Goal: Task Accomplishment & Management: Complete application form

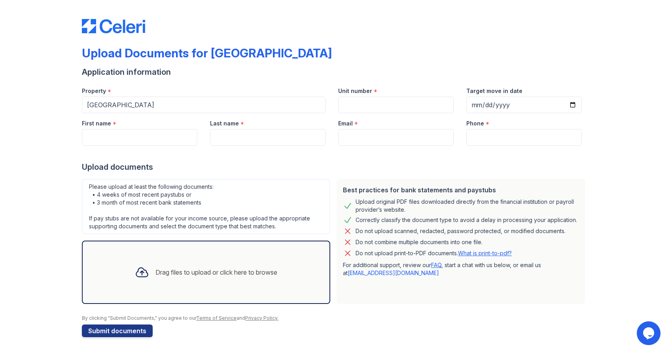
click at [107, 146] on div at bounding box center [335, 153] width 506 height 16
click at [119, 137] on input "First name" at bounding box center [139, 137] width 115 height 17
type input "Devin"
click at [240, 134] on input "Last name" at bounding box center [267, 137] width 115 height 17
type input "[PERSON_NAME]"
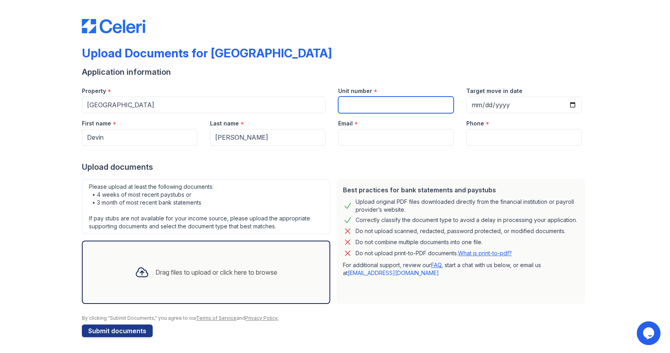
click at [356, 107] on input "Unit number" at bounding box center [395, 104] width 115 height 17
type input "801A"
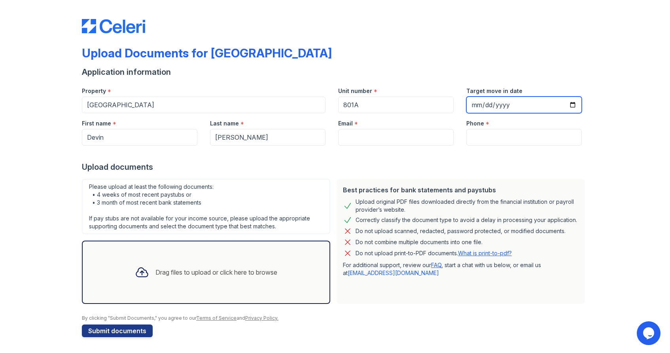
click at [530, 105] on input "Target move in date" at bounding box center [523, 104] width 115 height 17
click at [488, 103] on input "Target move in date" at bounding box center [523, 104] width 115 height 17
type input "0003-10-01"
click at [488, 102] on input "0003-10-01" at bounding box center [523, 104] width 115 height 17
click at [479, 104] on input "0003-10-01" at bounding box center [523, 104] width 115 height 17
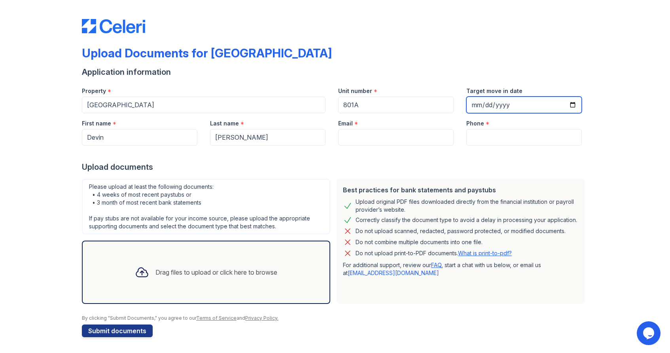
click at [481, 101] on input "Target move in date" at bounding box center [523, 104] width 115 height 17
type input "[PHONE_NUMBER]"
click at [494, 104] on input "[PHONE_NUMBER]" at bounding box center [523, 104] width 115 height 17
type input "202520-10-13"
type input "[DATE]"
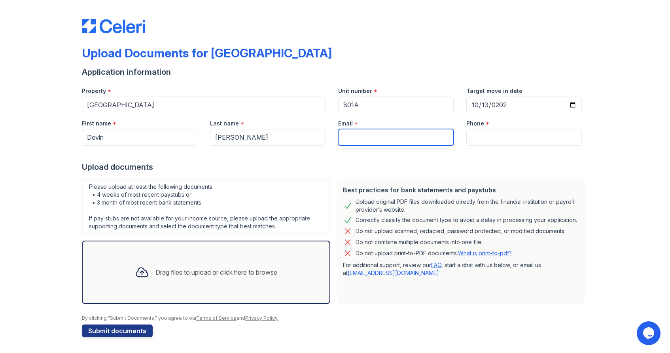
click at [385, 138] on input "Email" at bounding box center [395, 137] width 115 height 17
type input "[EMAIL_ADDRESS][DOMAIN_NAME]"
type input "9738796234"
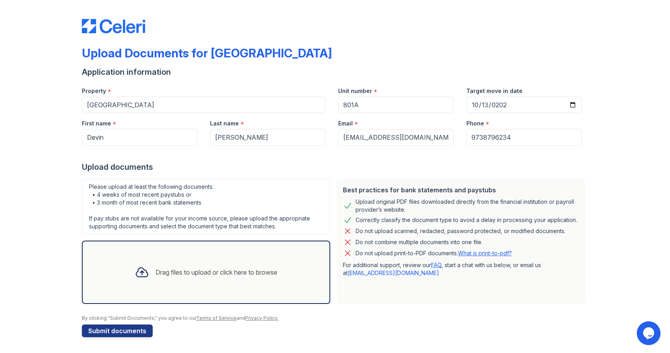
click at [219, 259] on div "Drag files to upload or click here to browse" at bounding box center [205, 272] width 155 height 27
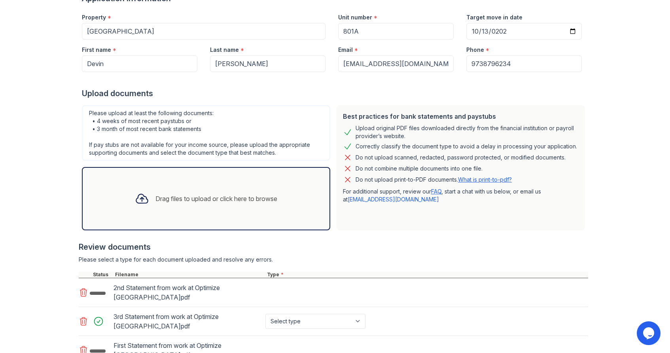
scroll to position [97, 0]
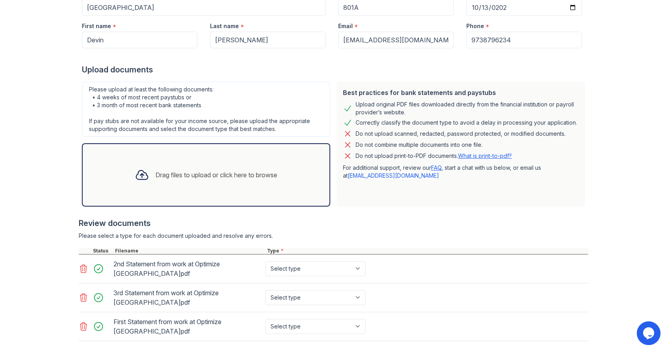
click at [206, 174] on div "Drag files to upload or click here to browse" at bounding box center [216, 174] width 122 height 9
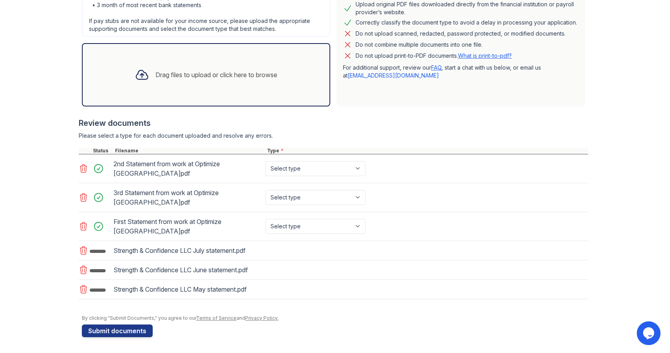
scroll to position [204, 0]
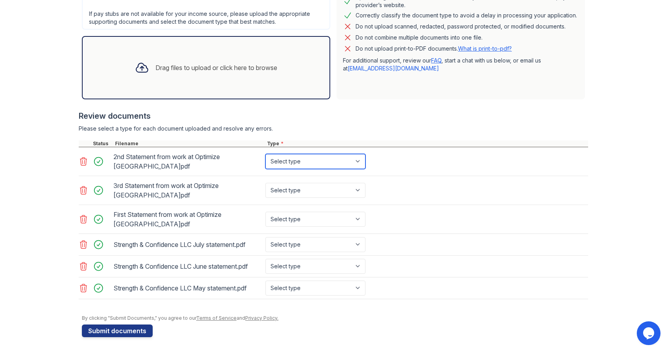
click at [298, 162] on select "Select type Paystub Bank Statement Offer Letter Tax Documents Benefit Award Let…" at bounding box center [315, 161] width 100 height 15
select select "bank_statement"
click at [265, 154] on select "Select type Paystub Bank Statement Offer Letter Tax Documents Benefit Award Let…" at bounding box center [315, 161] width 100 height 15
click at [321, 191] on select "Select type Paystub Bank Statement Offer Letter Tax Documents Benefit Award Let…" at bounding box center [315, 190] width 100 height 15
select select "bank_statement"
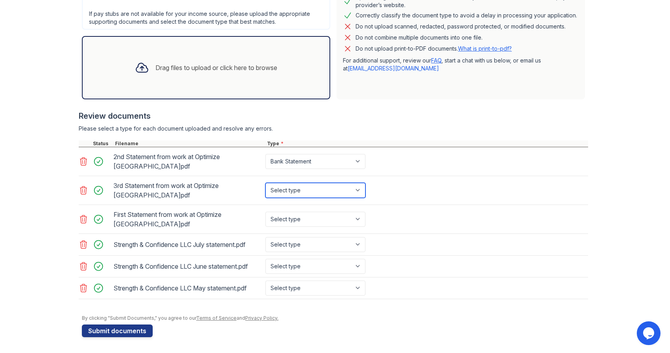
click at [265, 183] on select "Select type Paystub Bank Statement Offer Letter Tax Documents Benefit Award Let…" at bounding box center [315, 190] width 100 height 15
click at [322, 219] on select "Select type Paystub Bank Statement Offer Letter Tax Documents Benefit Award Let…" at bounding box center [315, 218] width 100 height 15
select select "bank_statement"
click at [265, 211] on select "Select type Paystub Bank Statement Offer Letter Tax Documents Benefit Award Let…" at bounding box center [315, 218] width 100 height 15
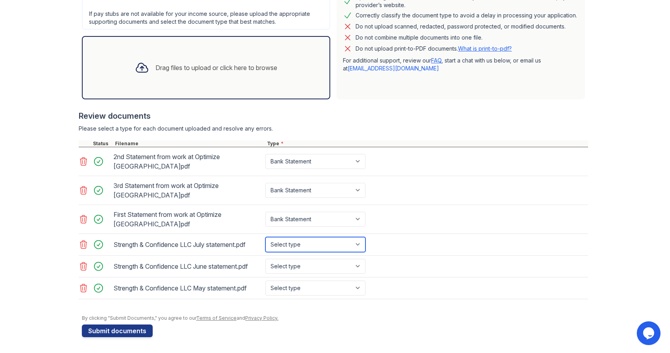
click at [318, 243] on select "Select type Paystub Bank Statement Offer Letter Tax Documents Benefit Award Let…" at bounding box center [315, 244] width 100 height 15
select select "bank_statement"
click at [265, 237] on select "Select type Paystub Bank Statement Offer Letter Tax Documents Benefit Award Let…" at bounding box center [315, 244] width 100 height 15
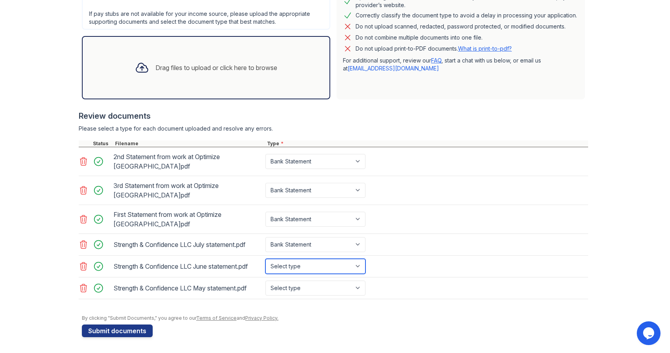
click at [317, 268] on select "Select type Paystub Bank Statement Offer Letter Tax Documents Benefit Award Let…" at bounding box center [315, 266] width 100 height 15
select select "bank_statement"
click at [265, 259] on select "Select type Paystub Bank Statement Offer Letter Tax Documents Benefit Award Let…" at bounding box center [315, 266] width 100 height 15
click at [317, 288] on select "Select type Paystub Bank Statement Offer Letter Tax Documents Benefit Award Let…" at bounding box center [315, 287] width 100 height 15
select select "bank_statement"
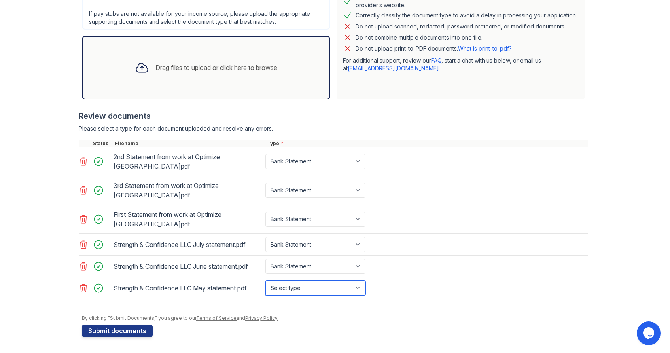
click at [265, 280] on select "Select type Paystub Bank Statement Offer Letter Tax Documents Benefit Award Let…" at bounding box center [315, 287] width 100 height 15
click at [122, 329] on button "Submit documents" at bounding box center [117, 330] width 71 height 13
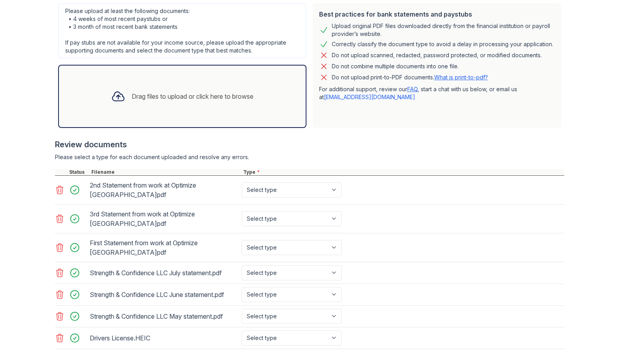
scroll to position [223, 0]
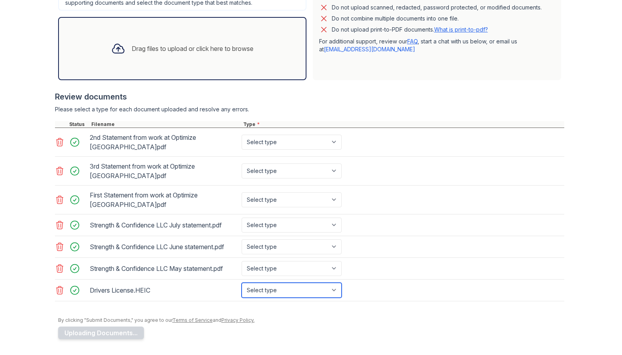
click at [320, 293] on select "Select type Paystub Bank Statement Offer Letter Tax Documents Benefit Award Let…" at bounding box center [292, 290] width 100 height 15
select select "other"
click at [242, 283] on select "Select type Paystub Bank Statement Offer Letter Tax Documents Benefit Award Let…" at bounding box center [292, 290] width 100 height 15
click at [299, 268] on select "Select type Paystub Bank Statement Offer Letter Tax Documents Benefit Award Let…" at bounding box center [292, 268] width 100 height 15
select select "bank_statement"
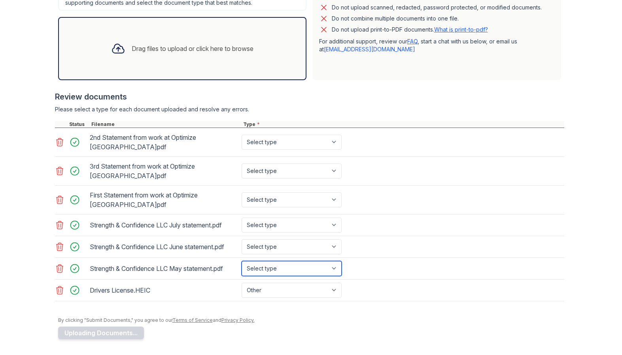
click at [242, 261] on select "Select type Paystub Bank Statement Offer Letter Tax Documents Benefit Award Let…" at bounding box center [292, 268] width 100 height 15
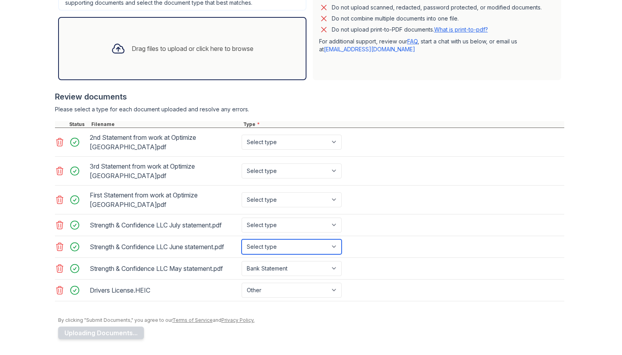
click at [303, 250] on select "Select type Paystub Bank Statement Offer Letter Tax Documents Benefit Award Let…" at bounding box center [292, 247] width 100 height 15
select select "bank_statement"
click at [242, 240] on select "Select type Paystub Bank Statement Offer Letter Tax Documents Benefit Award Let…" at bounding box center [292, 247] width 100 height 15
click at [305, 224] on select "Select type Paystub Bank Statement Offer Letter Tax Documents Benefit Award Let…" at bounding box center [292, 225] width 100 height 15
select select "bank_statement"
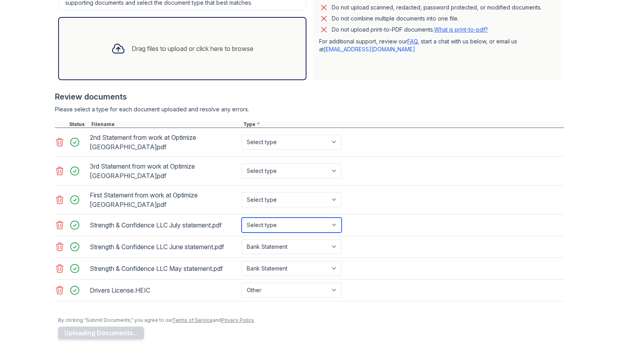
click at [242, 218] on select "Select type Paystub Bank Statement Offer Letter Tax Documents Benefit Award Let…" at bounding box center [292, 225] width 100 height 15
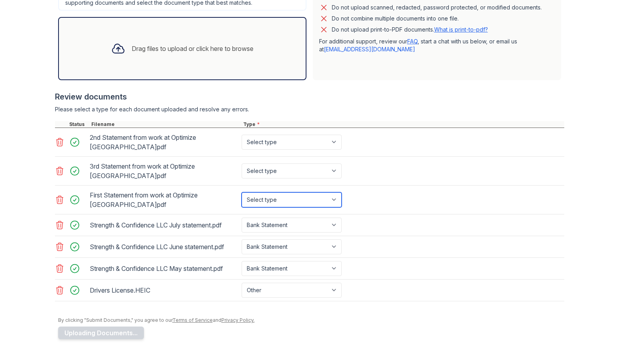
click at [317, 198] on select "Select type Paystub Bank Statement Offer Letter Tax Documents Benefit Award Let…" at bounding box center [292, 200] width 100 height 15
select select "bank_statement"
click at [242, 193] on select "Select type Paystub Bank Statement Offer Letter Tax Documents Benefit Award Let…" at bounding box center [292, 200] width 100 height 15
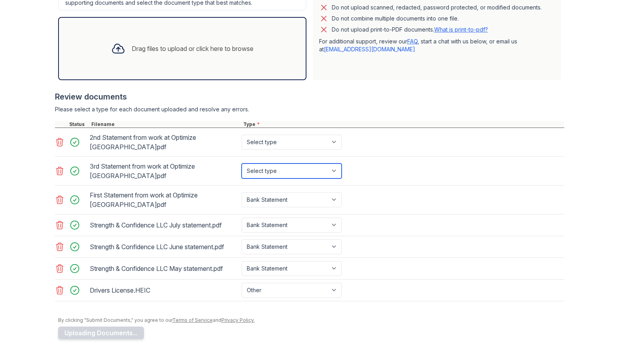
click at [315, 174] on select "Select type Paystub Bank Statement Offer Letter Tax Documents Benefit Award Let…" at bounding box center [292, 171] width 100 height 15
select select "bank_statement"
click at [242, 164] on select "Select type Paystub Bank Statement Offer Letter Tax Documents Benefit Award Let…" at bounding box center [292, 171] width 100 height 15
click at [320, 141] on select "Select type Paystub Bank Statement Offer Letter Tax Documents Benefit Award Let…" at bounding box center [292, 142] width 100 height 15
select select "bank_statement"
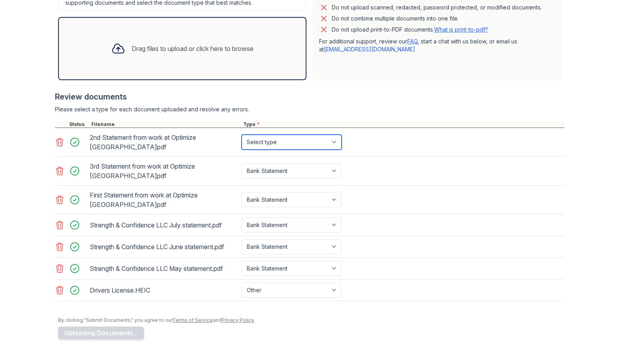
click at [242, 135] on select "Select type Paystub Bank Statement Offer Letter Tax Documents Benefit Award Let…" at bounding box center [292, 142] width 100 height 15
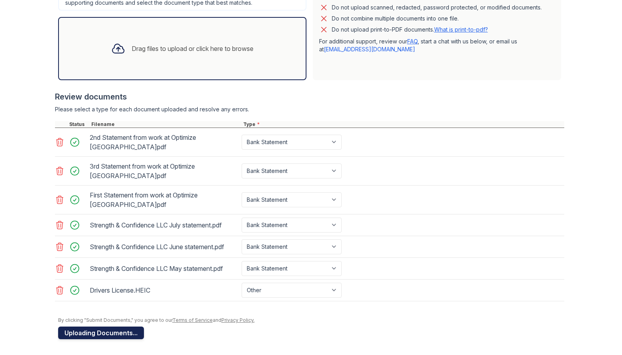
click at [115, 332] on button "Uploading Documents..." at bounding box center [101, 333] width 86 height 13
